Goal: Task Accomplishment & Management: Use online tool/utility

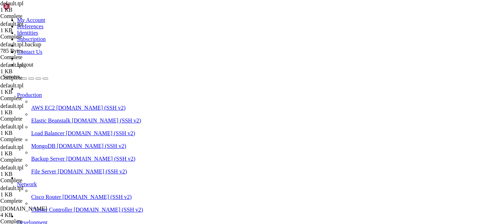
scroll to position [4666, 0]
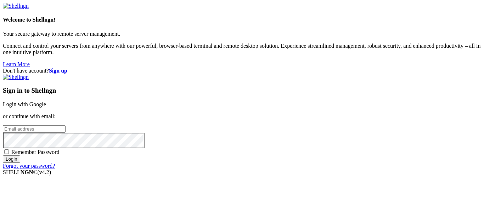
click at [46, 101] on link "Login with Google" at bounding box center [24, 104] width 43 height 6
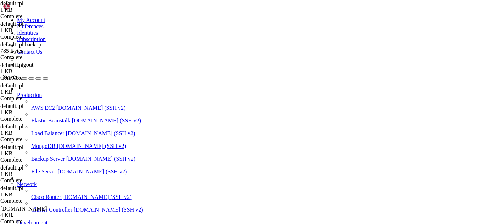
scroll to position [4696, 0]
drag, startPoint x: 85, startPoint y: 610, endPoint x: 72, endPoint y: 609, distance: 13.2
drag, startPoint x: 92, startPoint y: 600, endPoint x: 6, endPoint y: 578, distance: 88.4
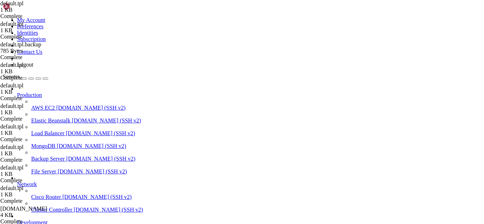
copy div "[root@hosting ~]# redis-cli info memory | grep used_memory_human used_memory_hu…"
drag, startPoint x: 184, startPoint y: 611, endPoint x: 155, endPoint y: 611, distance: 28.7
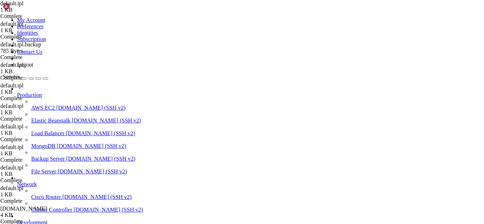
drag, startPoint x: 107, startPoint y: 592, endPoint x: 5, endPoint y: 585, distance: 101.6
copy div "[root@hosting ~]# redis cpu,memory unlimited -bash: redis: command not found"
drag, startPoint x: 278, startPoint y: 656, endPoint x: 134, endPoint y: 606, distance: 151.8
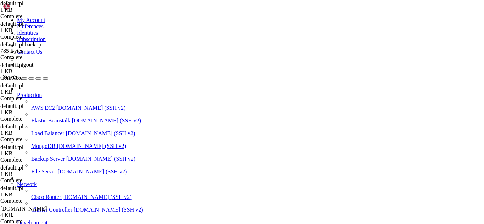
scroll to position [4750, 0]
drag, startPoint x: 134, startPoint y: 606, endPoint x: 107, endPoint y: 607, distance: 27.0
drag, startPoint x: 107, startPoint y: 607, endPoint x: 84, endPoint y: 544, distance: 67.0
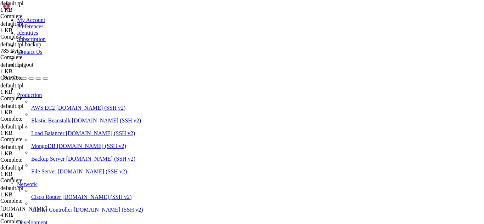
drag, startPoint x: 304, startPoint y: 658, endPoint x: 89, endPoint y: 455, distance: 295.5
drag, startPoint x: 211, startPoint y: 614, endPoint x: 120, endPoint y: 609, distance: 91.3
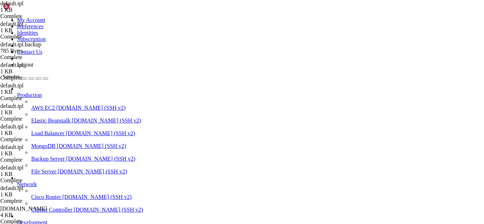
scroll to position [4781, 0]
drag, startPoint x: 147, startPoint y: 610, endPoint x: 117, endPoint y: 605, distance: 30.6
drag, startPoint x: 296, startPoint y: 657, endPoint x: 118, endPoint y: 609, distance: 184.9
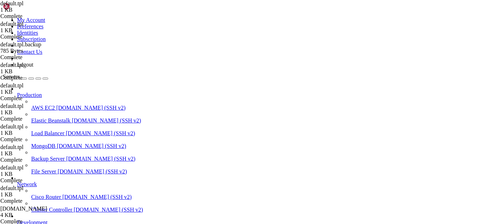
scroll to position [4805, 0]
drag, startPoint x: 118, startPoint y: 609, endPoint x: 98, endPoint y: 605, distance: 20.6
drag, startPoint x: 197, startPoint y: 595, endPoint x: 6, endPoint y: 585, distance: 190.7
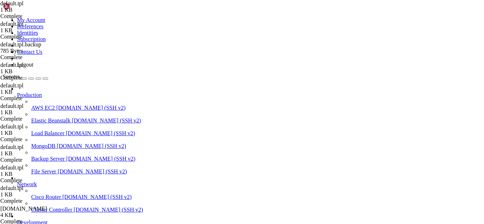
copy div "[root@hosting ~]# cgclassify --sticky --pid $(pidof redis-server) /cpu,memory/ …"
drag, startPoint x: 93, startPoint y: 609, endPoint x: 84, endPoint y: 608, distance: 8.9
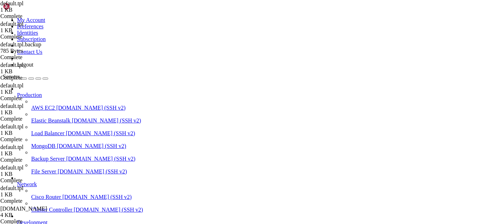
drag, startPoint x: 189, startPoint y: 601, endPoint x: 171, endPoint y: 603, distance: 18.6
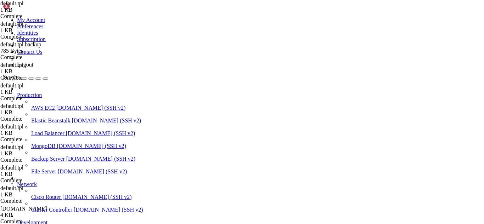
drag, startPoint x: 212, startPoint y: 601, endPoint x: 189, endPoint y: 607, distance: 23.8
drag, startPoint x: 177, startPoint y: 608, endPoint x: 159, endPoint y: 608, distance: 18.1
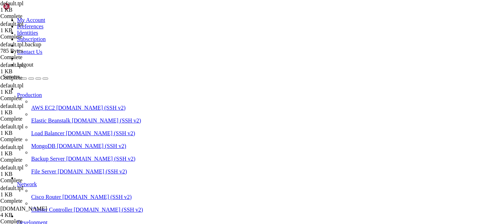
drag, startPoint x: 198, startPoint y: 613, endPoint x: 146, endPoint y: 613, distance: 51.8
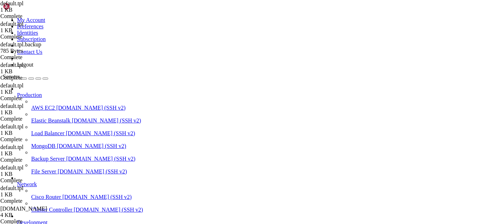
drag, startPoint x: 209, startPoint y: 598, endPoint x: 6, endPoint y: 477, distance: 236.0
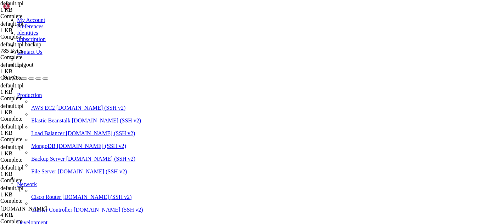
drag, startPoint x: 160, startPoint y: 609, endPoint x: 132, endPoint y: 608, distance: 28.0
drag, startPoint x: 167, startPoint y: 604, endPoint x: 199, endPoint y: 611, distance: 33.0
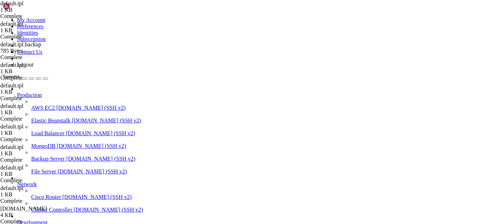
scroll to position [5582, 0]
drag, startPoint x: 105, startPoint y: 607, endPoint x: 85, endPoint y: 611, distance: 20.3
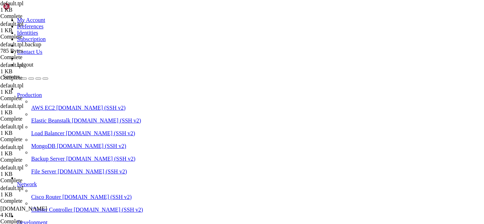
drag, startPoint x: 230, startPoint y: 601, endPoint x: 5, endPoint y: 598, distance: 225.6
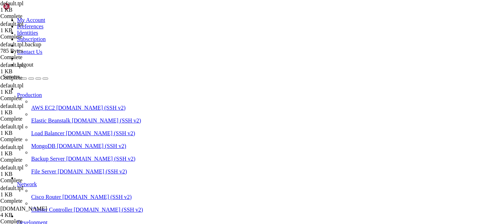
drag, startPoint x: 121, startPoint y: 611, endPoint x: 107, endPoint y: 606, distance: 15.0
drag, startPoint x: 245, startPoint y: 596, endPoint x: 7, endPoint y: 573, distance: 239.1
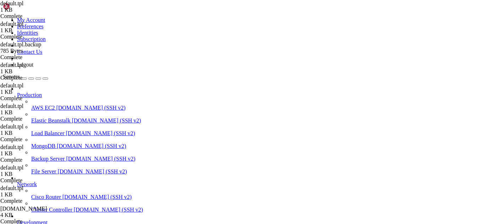
drag, startPoint x: 90, startPoint y: 605, endPoint x: 78, endPoint y: 605, distance: 11.3
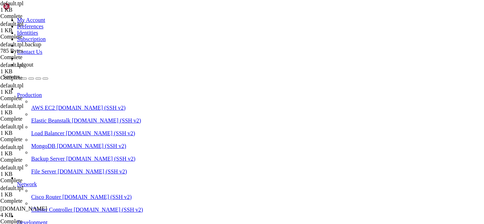
scroll to position [5643, 0]
drag, startPoint x: 348, startPoint y: 596, endPoint x: 6, endPoint y: 603, distance: 342.3
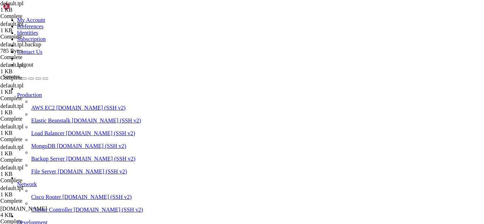
drag, startPoint x: 82, startPoint y: 604, endPoint x: 66, endPoint y: 606, distance: 16.8
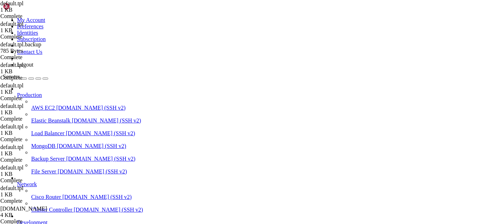
drag, startPoint x: 190, startPoint y: 609, endPoint x: 174, endPoint y: 607, distance: 16.1
drag, startPoint x: 213, startPoint y: 606, endPoint x: 204, endPoint y: 606, distance: 8.9
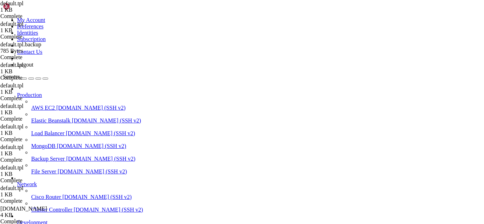
scroll to position [5866, 0]
drag, startPoint x: 222, startPoint y: 603, endPoint x: 207, endPoint y: 604, distance: 15.0
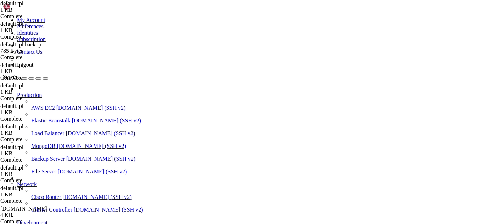
scroll to position [5908, 0]
drag, startPoint x: 171, startPoint y: 601, endPoint x: 152, endPoint y: 608, distance: 20.4
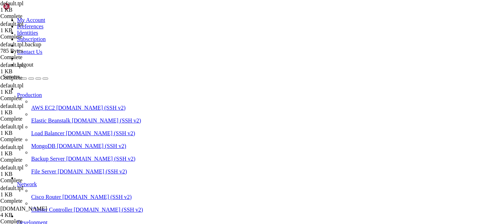
scroll to position [5938, 0]
drag, startPoint x: 196, startPoint y: 602, endPoint x: 162, endPoint y: 606, distance: 33.9
drag, startPoint x: 180, startPoint y: 606, endPoint x: 158, endPoint y: 610, distance: 22.4
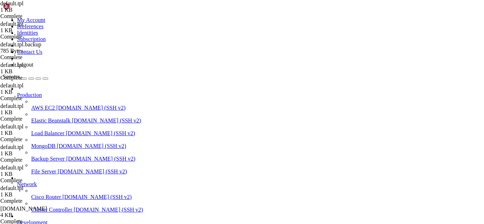
scroll to position [6016, 0]
drag, startPoint x: 198, startPoint y: 602, endPoint x: 167, endPoint y: 604, distance: 31.2
drag, startPoint x: 174, startPoint y: 598, endPoint x: 148, endPoint y: 606, distance: 27.4
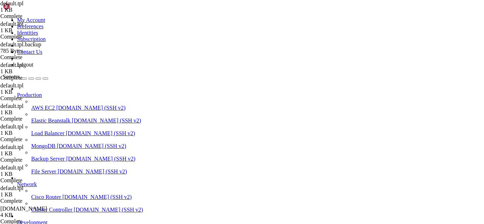
drag, startPoint x: 93, startPoint y: 596, endPoint x: 6, endPoint y: 591, distance: 86.6
drag, startPoint x: 199, startPoint y: 606, endPoint x: 178, endPoint y: 610, distance: 20.8
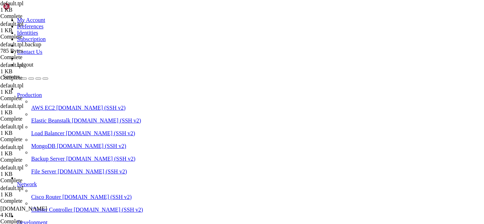
drag, startPoint x: 21, startPoint y: 598, endPoint x: 6, endPoint y: 590, distance: 16.5
drag, startPoint x: 171, startPoint y: 603, endPoint x: 145, endPoint y: 610, distance: 27.0
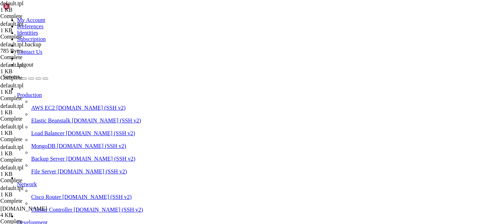
drag, startPoint x: 94, startPoint y: 595, endPoint x: 6, endPoint y: 592, distance: 88.7
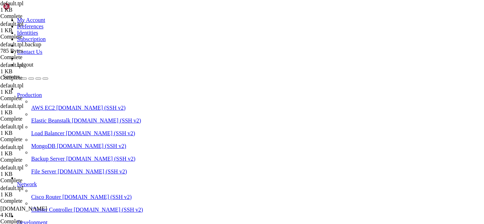
scroll to position [6179, 0]
drag, startPoint x: 184, startPoint y: 604, endPoint x: 157, endPoint y: 606, distance: 26.7
drag, startPoint x: 211, startPoint y: 609, endPoint x: 192, endPoint y: 611, distance: 18.9
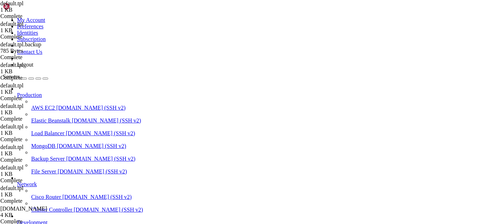
scroll to position [6197, 0]
drag, startPoint x: 129, startPoint y: 602, endPoint x: 7, endPoint y: 591, distance: 123.3
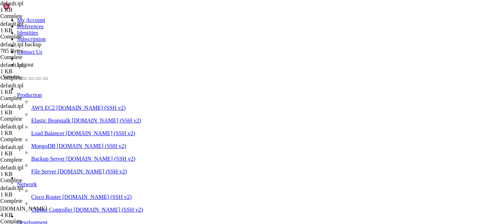
scroll to position [6227, 0]
drag, startPoint x: 141, startPoint y: 607, endPoint x: 120, endPoint y: 607, distance: 21.3
drag, startPoint x: 132, startPoint y: 598, endPoint x: 5, endPoint y: 584, distance: 127.0
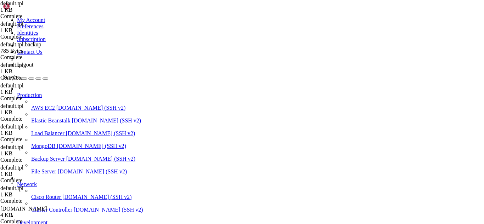
scroll to position [6233, 0]
drag, startPoint x: 189, startPoint y: 606, endPoint x: 157, endPoint y: 604, distance: 31.6
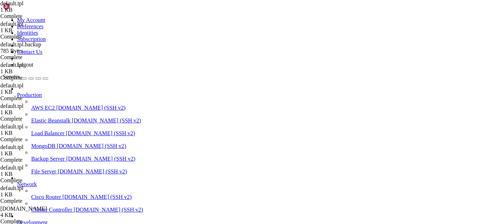
scroll to position [6282, 0]
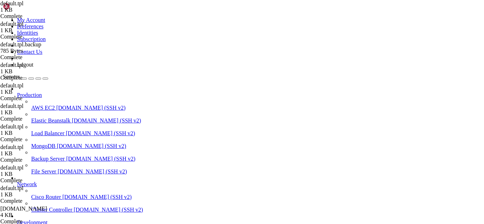
drag, startPoint x: 132, startPoint y: 601, endPoint x: 6, endPoint y: 596, distance: 126.7
